Goal: Information Seeking & Learning: Learn about a topic

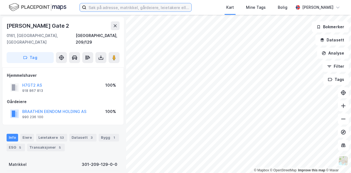
click at [134, 11] on input at bounding box center [138, 7] width 105 height 8
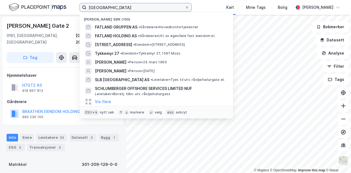
type input "[GEOGRAPHIC_DATA]"
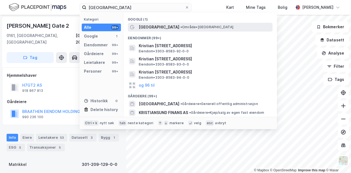
click at [180, 28] on span "•" at bounding box center [181, 27] width 2 height 4
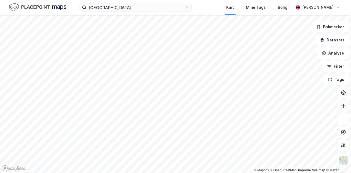
click at [342, 110] on button at bounding box center [343, 105] width 11 height 11
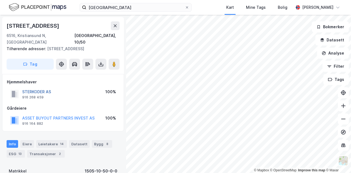
click at [0, 0] on button "STERKODER AS" at bounding box center [0, 0] width 0 height 0
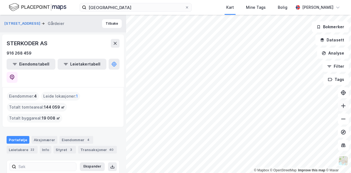
click at [344, 107] on icon at bounding box center [342, 105] width 5 height 5
click at [345, 108] on icon at bounding box center [342, 105] width 5 height 5
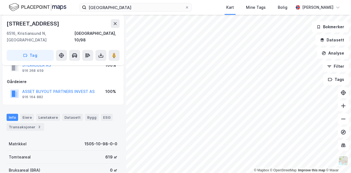
scroll to position [46, 0]
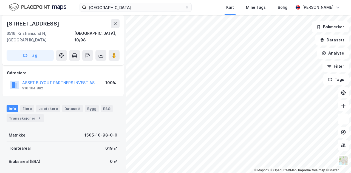
click at [117, 130] on div "© Mapbox © OpenStreetMap Improve this map © [STREET_ADDRESS] STERKODER AS Eiend…" at bounding box center [175, 94] width 351 height 158
click at [243, 173] on html "kristiansund Kart Mine Tags Bolig [PERSON_NAME] © Mapbox © OpenStreetMap Improv…" at bounding box center [175, 86] width 351 height 173
click at [80, 173] on html "kristiansund Kart Mine Tags Bolig [PERSON_NAME] © Mapbox © OpenStreetMap Improv…" at bounding box center [175, 86] width 351 height 173
click at [101, 173] on html "kristiansund Kart Mine Tags Bolig [PERSON_NAME] © Mapbox © OpenStreetMap Improv…" at bounding box center [175, 86] width 351 height 173
click at [119, 153] on div "© Mapbox © OpenStreetMap Improve this map © [STREET_ADDRESS] STERKODER AS Eiend…" at bounding box center [175, 94] width 351 height 158
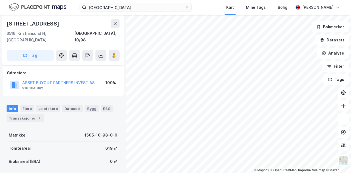
click at [162, 173] on html "kristiansund Kart Mine Tags Bolig [PERSON_NAME] © Mapbox © OpenStreetMap Improv…" at bounding box center [175, 86] width 351 height 173
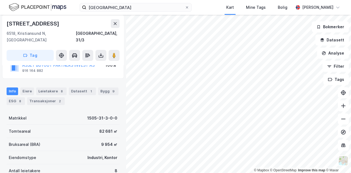
scroll to position [46, 0]
click at [343, 107] on icon at bounding box center [343, 106] width 1 height 4
click at [110, 50] on button at bounding box center [113, 55] width 11 height 11
click at [7, 97] on div "ESG 8" at bounding box center [16, 101] width 18 height 8
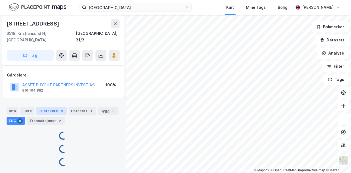
scroll to position [46, 0]
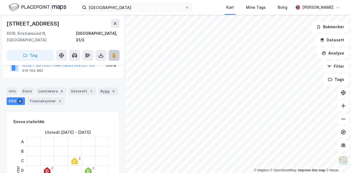
click at [111, 53] on icon at bounding box center [113, 55] width 5 height 5
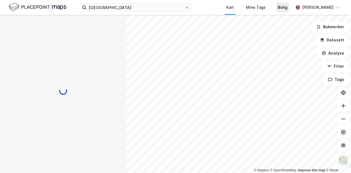
scroll to position [46, 0]
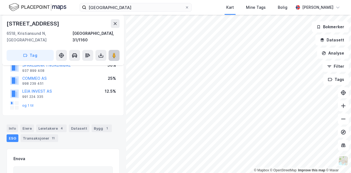
click at [117, 50] on button at bounding box center [113, 55] width 11 height 11
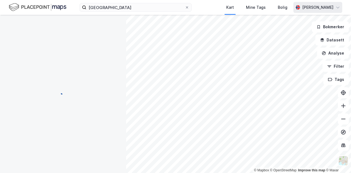
scroll to position [46, 0]
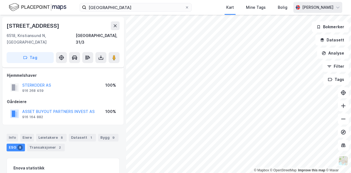
scroll to position [46, 0]
